Goal: Task Accomplishment & Management: Manage account settings

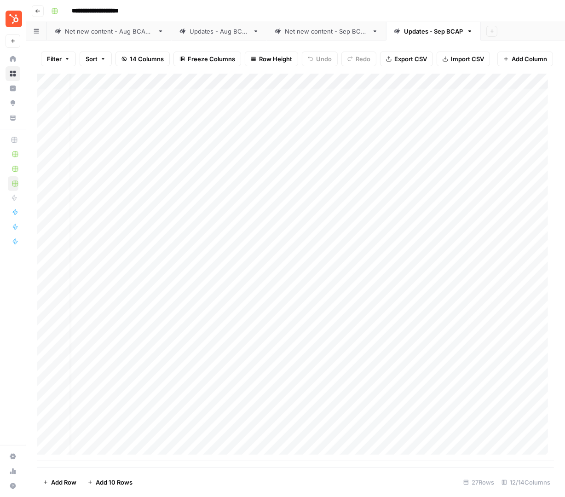
scroll to position [0, 9]
click at [279, 133] on div "Add Column" at bounding box center [295, 268] width 517 height 388
click at [348, 133] on div "Add Column" at bounding box center [295, 268] width 517 height 388
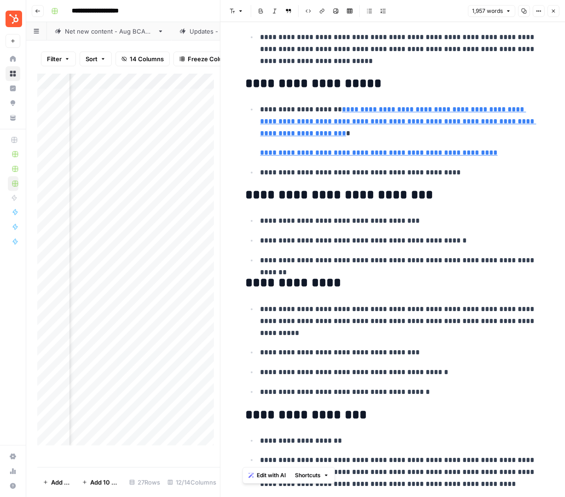
scroll to position [16, 0]
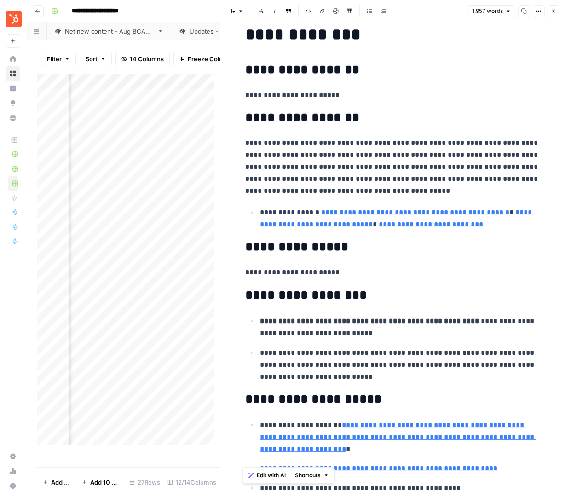
click at [556, 12] on icon "button" at bounding box center [554, 11] width 6 height 6
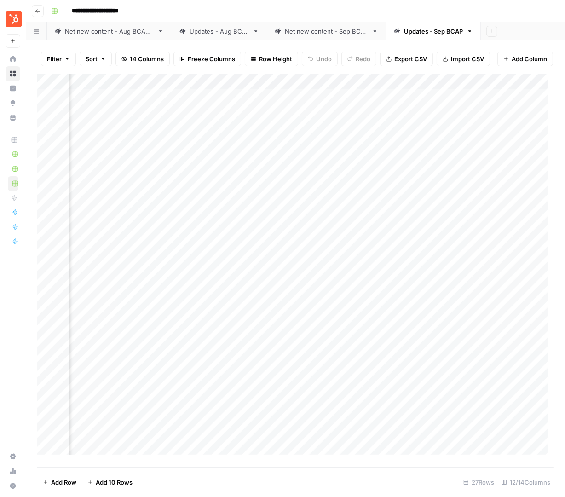
click at [401, 137] on div "Add Column" at bounding box center [295, 268] width 517 height 388
click at [278, 134] on div "Add Column" at bounding box center [295, 268] width 517 height 388
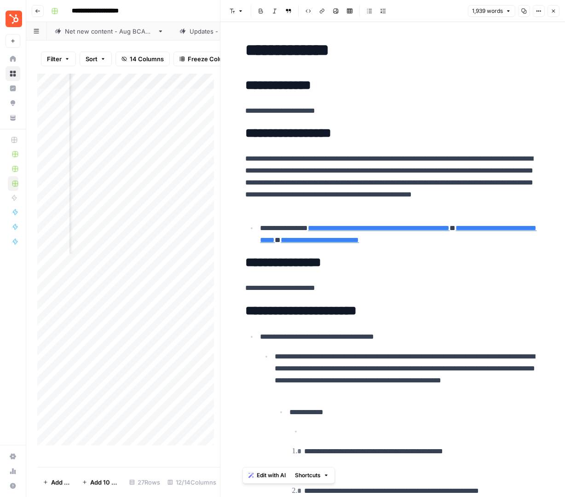
scroll to position [0, 497]
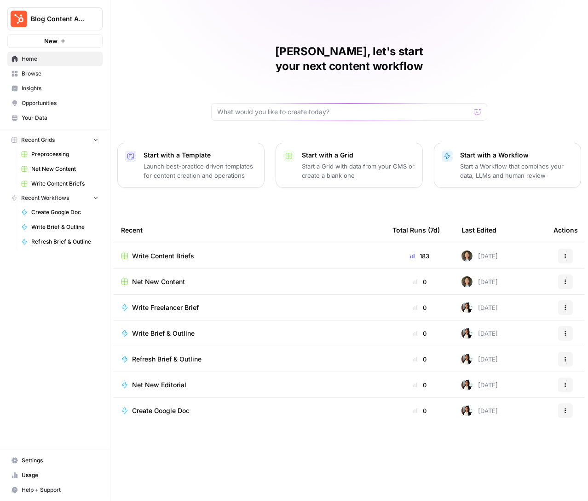
click at [34, 456] on span "Settings" at bounding box center [60, 460] width 77 height 8
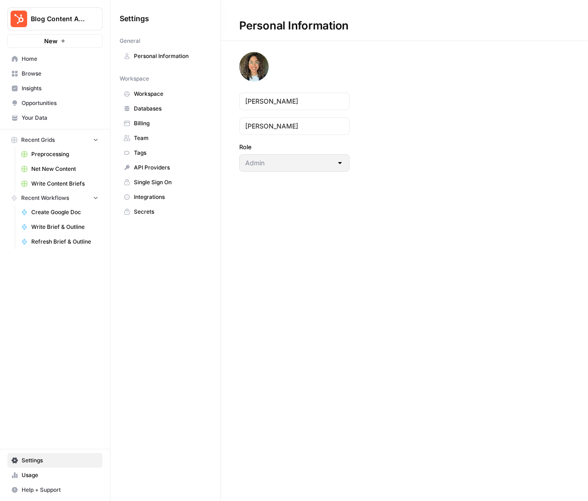
click at [160, 195] on span "Integrations" at bounding box center [170, 197] width 73 height 8
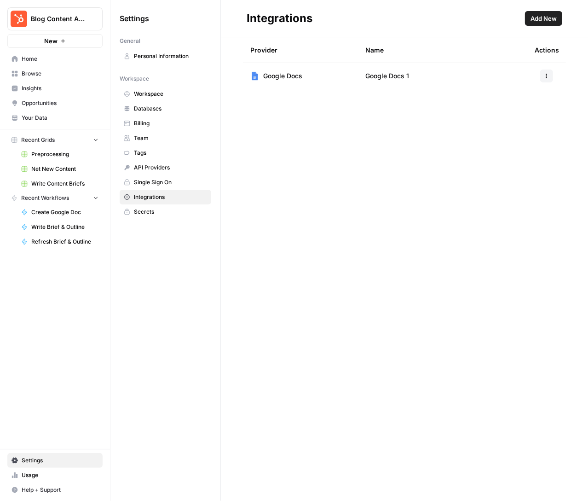
click at [539, 19] on span "Add New" at bounding box center [544, 18] width 26 height 9
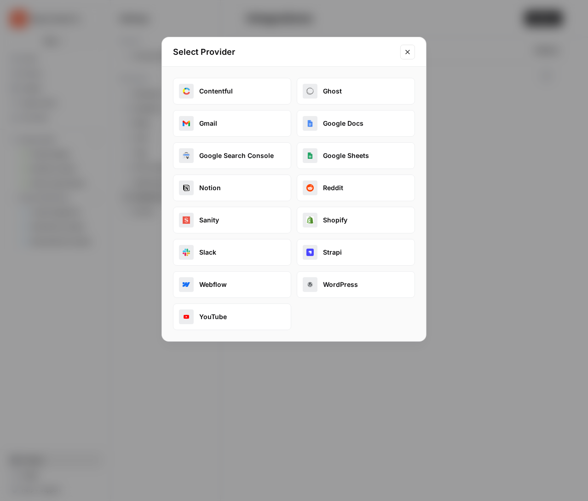
click at [236, 156] on button "Google Search Console" at bounding box center [232, 155] width 118 height 27
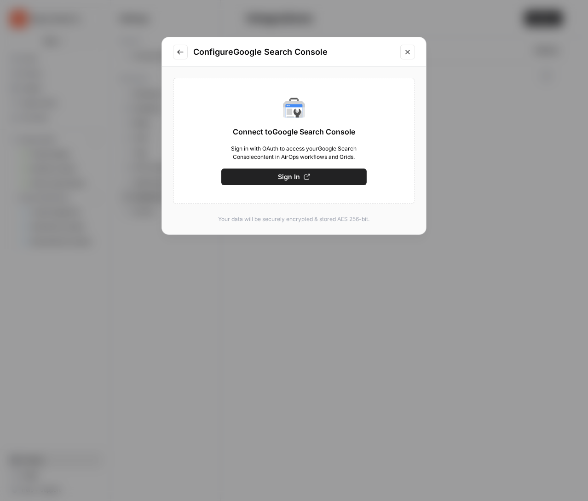
click at [293, 179] on span "Sign In" at bounding box center [289, 176] width 22 height 9
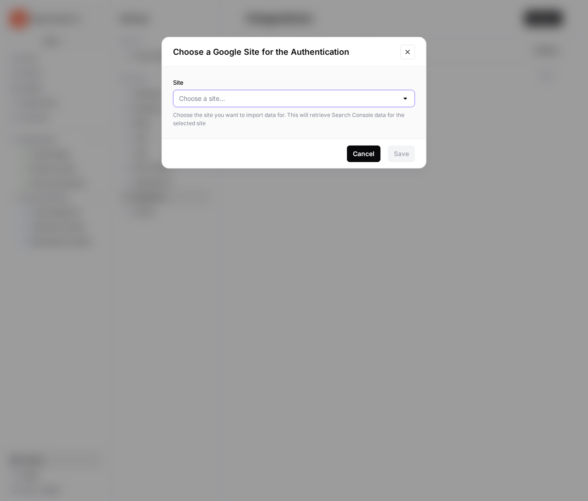
click at [258, 97] on input "Site" at bounding box center [288, 98] width 219 height 9
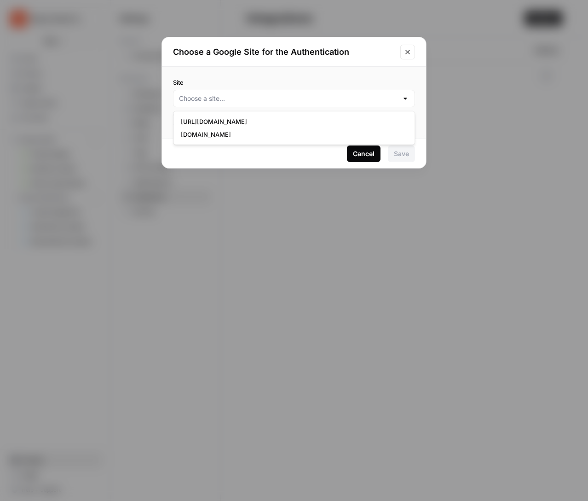
click at [247, 141] on div "https://www.hubspot.com/ blog.hubspot.com" at bounding box center [294, 128] width 242 height 34
click at [249, 132] on span "blog.hubspot.com" at bounding box center [292, 134] width 223 height 9
type input "blog.hubspot.com"
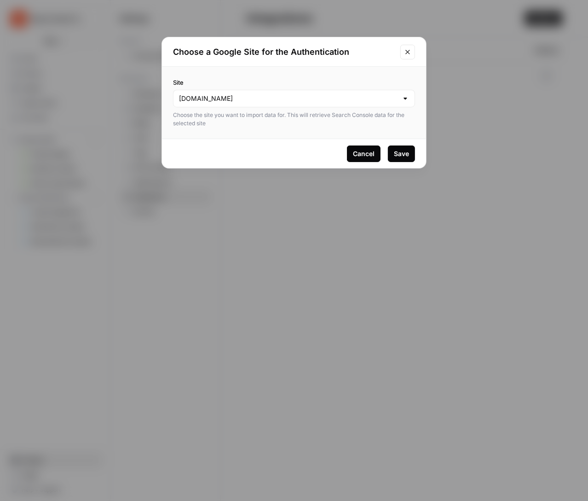
click at [407, 153] on div "Save" at bounding box center [401, 153] width 15 height 9
